Goal: Task Accomplishment & Management: Manage account settings

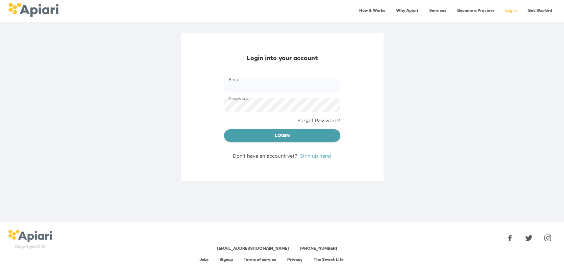
type input "**********"
click at [274, 133] on span "Login" at bounding box center [281, 136] width 105 height 8
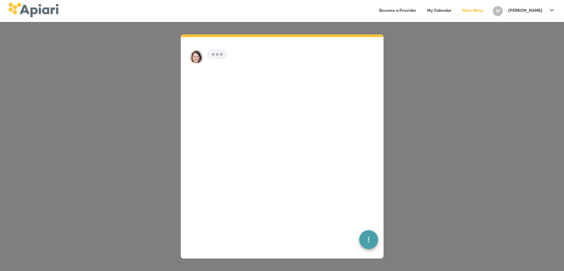
scroll to position [9, 0]
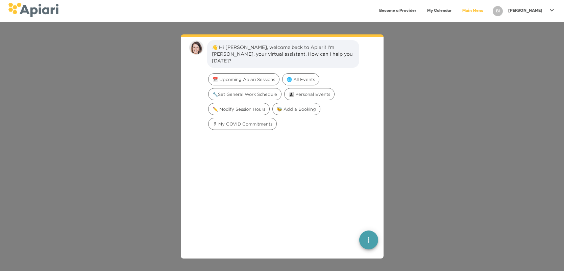
click at [552, 11] on icon at bounding box center [552, 10] width 8 height 8
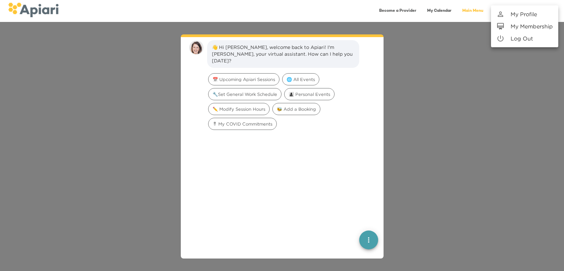
click at [526, 15] on p "My Profile" at bounding box center [523, 14] width 26 height 8
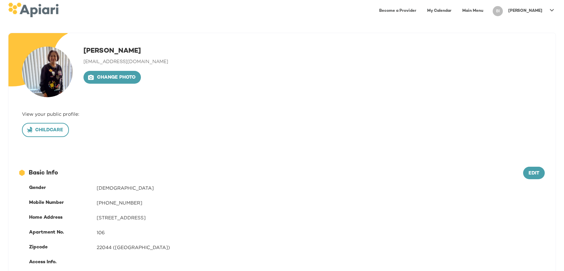
click at [56, 133] on span "Childcare" at bounding box center [45, 130] width 35 height 8
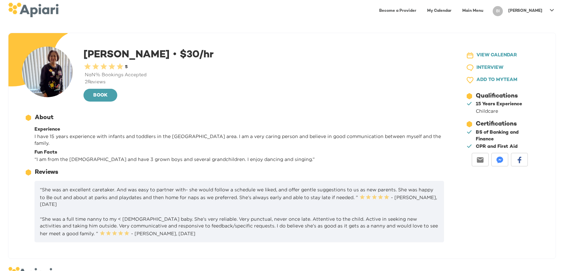
click at [261, 87] on div "[PERSON_NAME] • $ 30 /hr 0.5 Stars 1 Star 1.5 Stars 2 Stars 2.5 Stars 3 Stars 3…" at bounding box center [264, 75] width 363 height 56
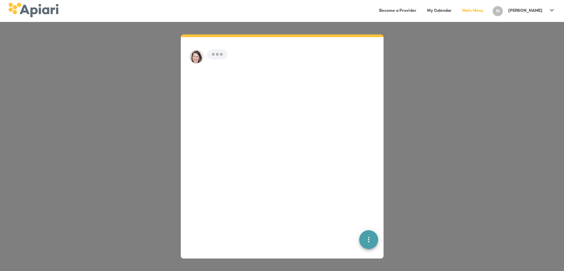
scroll to position [9, 0]
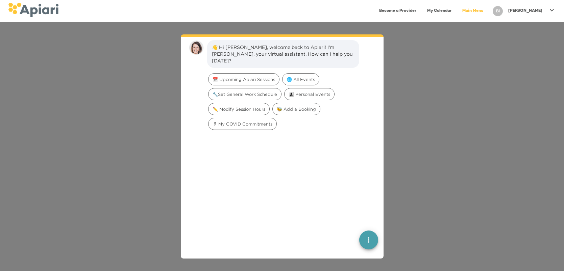
click at [552, 11] on icon at bounding box center [552, 10] width 8 height 8
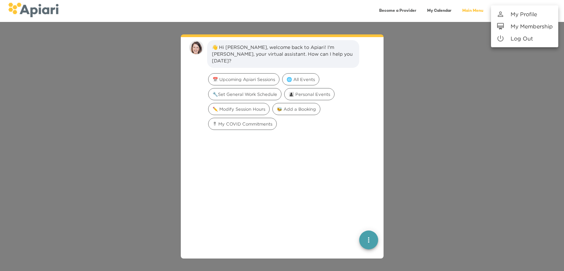
click at [527, 14] on p "My Profile" at bounding box center [523, 14] width 26 height 8
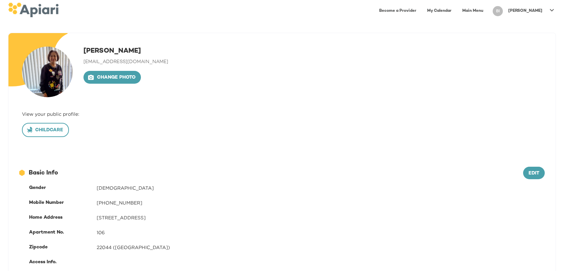
click at [55, 134] on span "Childcare" at bounding box center [45, 130] width 35 height 8
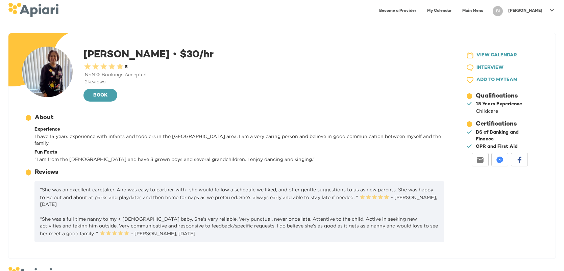
click at [551, 10] on icon at bounding box center [552, 10] width 8 height 8
click at [526, 40] on p "Log Out" at bounding box center [521, 38] width 22 height 8
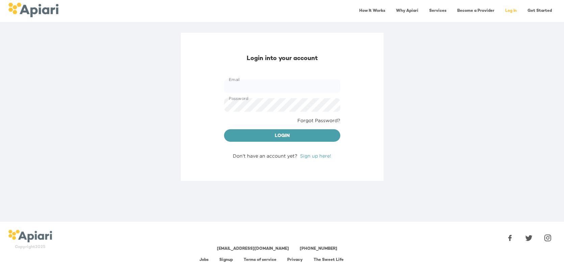
type input "**********"
